Goal: Information Seeking & Learning: Learn about a topic

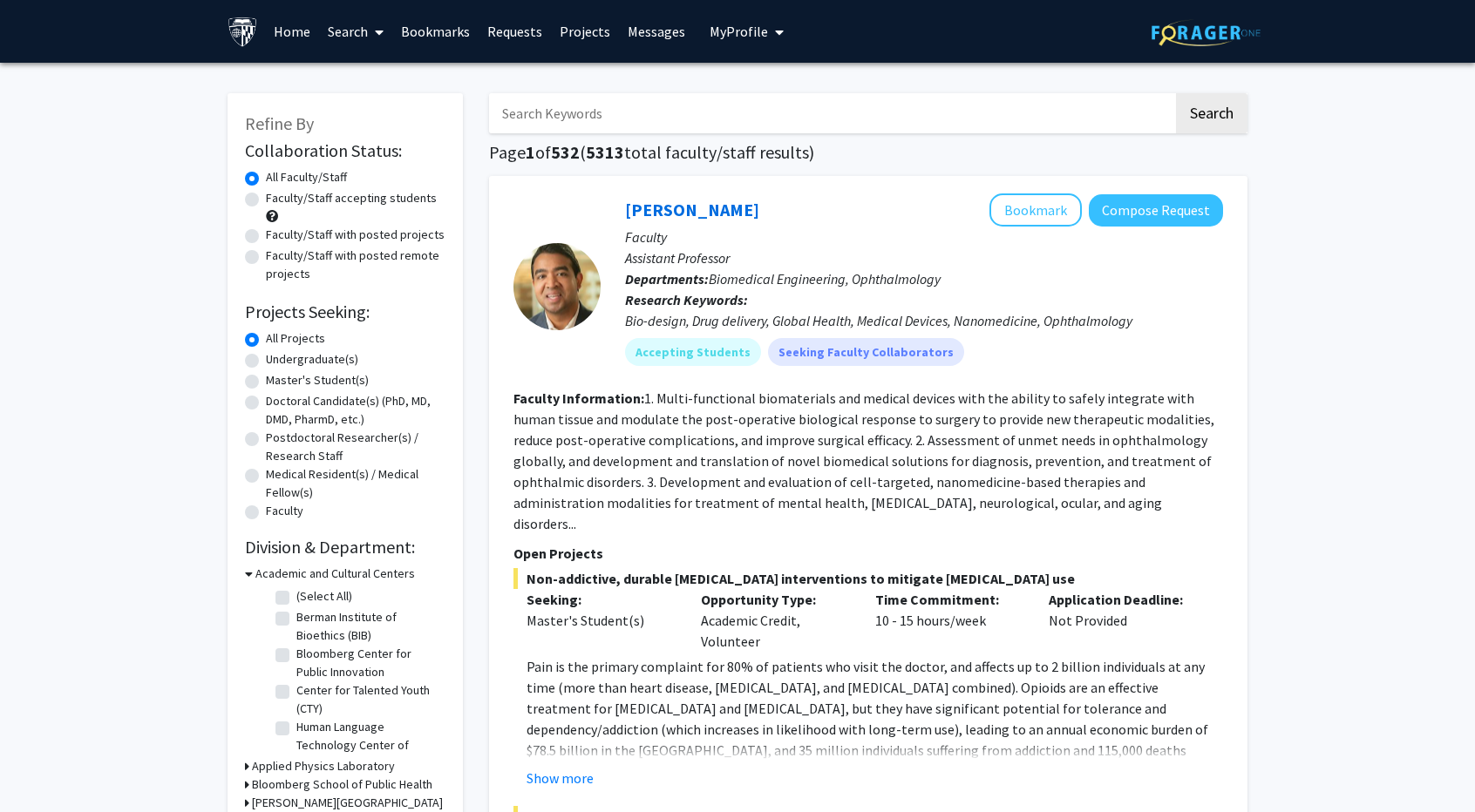
click at [266, 240] on label "Faculty/Staff with posted projects" at bounding box center [355, 234] width 178 height 18
click at [266, 237] on input "Faculty/Staff with posted projects" at bounding box center [272, 231] width 11 height 11
radio input "true"
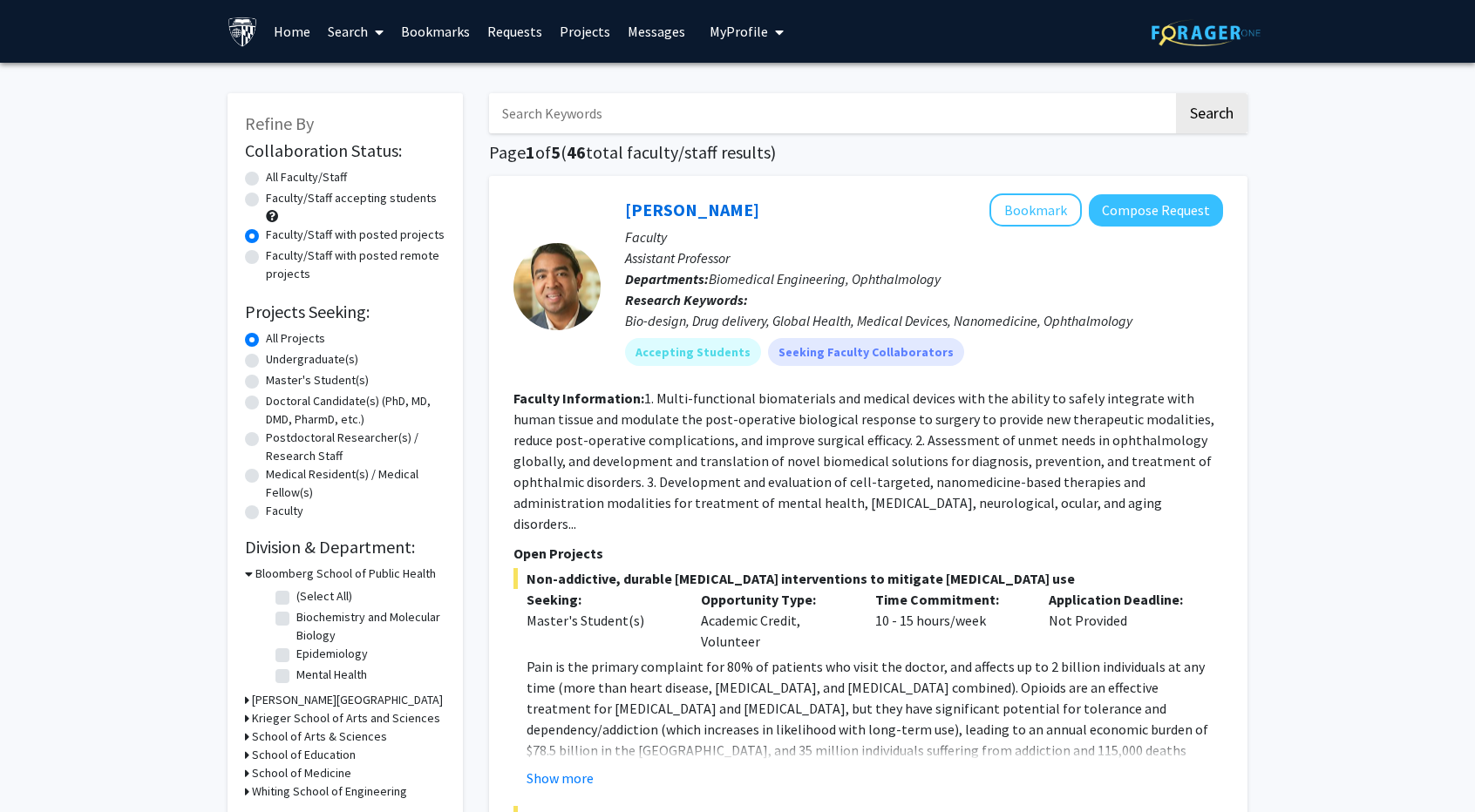
click at [251, 389] on div "Master's Student(s)" at bounding box center [345, 381] width 200 height 21
click at [266, 386] on label "Master's Student(s)" at bounding box center [317, 380] width 103 height 18
click at [266, 382] on input "Master's Student(s)" at bounding box center [272, 377] width 11 height 11
radio input "true"
